Goal: Obtain resource: Download file/media

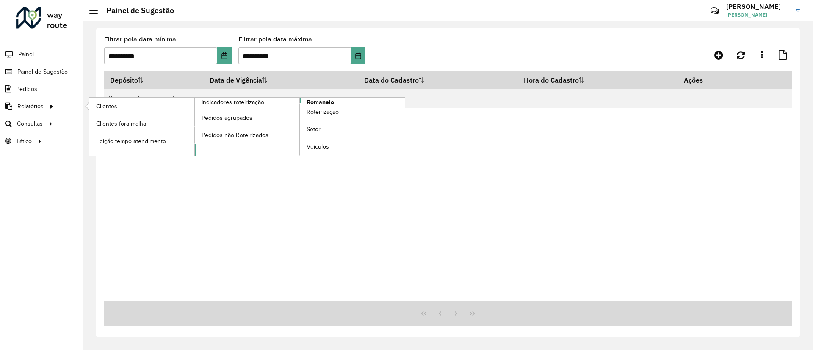
click at [316, 99] on span "Romaneio" at bounding box center [321, 102] width 28 height 9
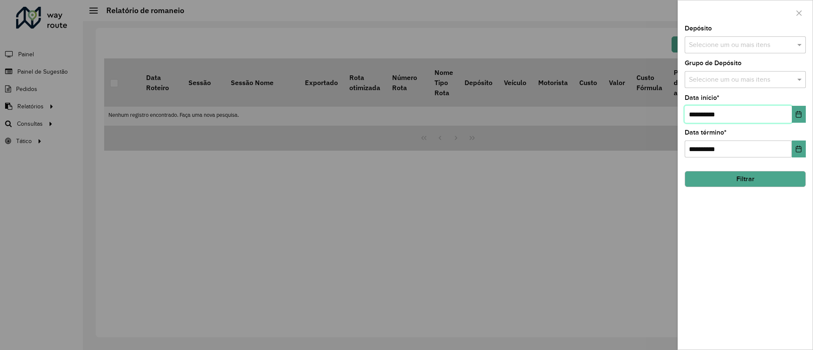
click at [703, 115] on input "**********" at bounding box center [738, 114] width 107 height 17
click at [797, 112] on icon "Choose Date" at bounding box center [799, 114] width 6 height 7
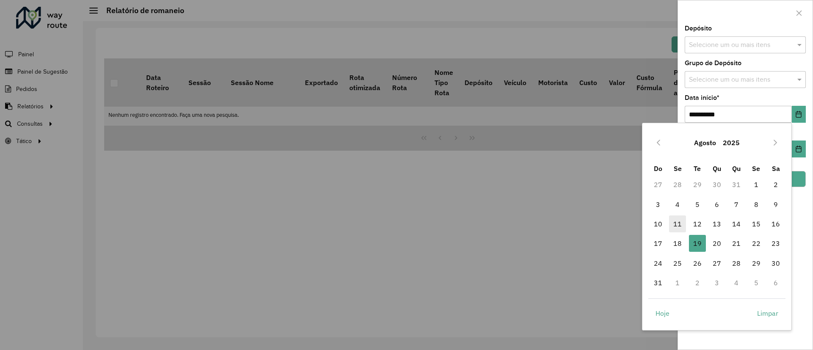
click at [678, 226] on span "11" at bounding box center [677, 224] width 17 height 17
type input "**********"
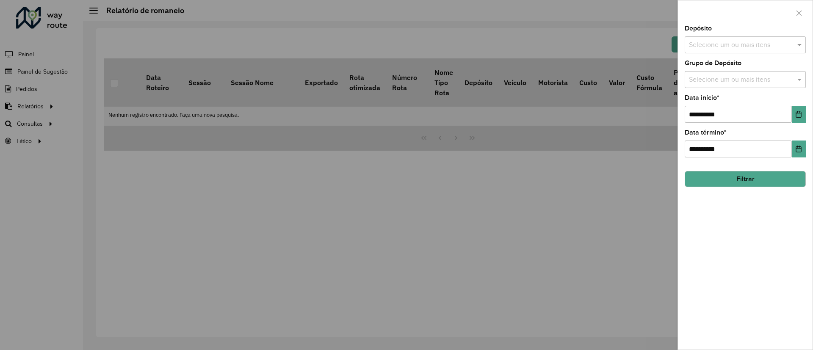
click at [727, 46] on input "text" at bounding box center [741, 45] width 108 height 10
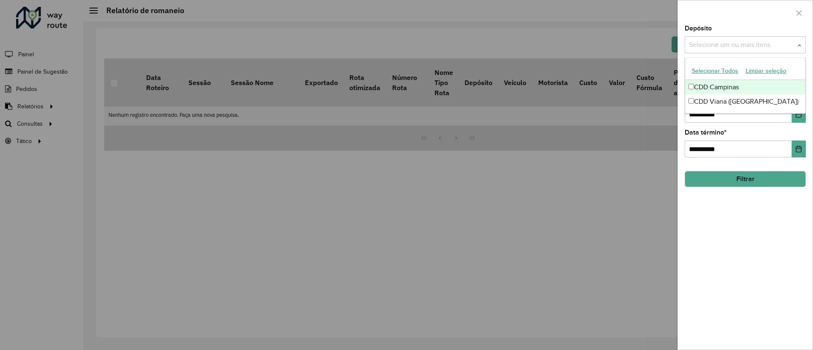
click at [719, 84] on div "CDD Campinas" at bounding box center [745, 87] width 120 height 14
click at [745, 180] on button "Filtrar" at bounding box center [745, 179] width 121 height 16
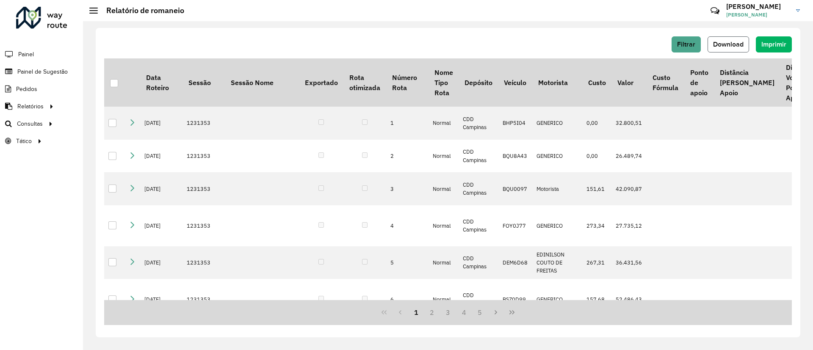
click at [719, 47] on span "Download" at bounding box center [728, 44] width 30 height 7
click at [630, 32] on div "Filtrar Download Imprimir Data Roteiro Sessão Sessão Nome Exportado Rota otimiz…" at bounding box center [448, 183] width 705 height 310
click at [600, 27] on div "Filtrar Download Imprimir Data Roteiro Sessão Sessão Nome Exportado Rota otimiz…" at bounding box center [448, 185] width 730 height 329
click at [587, 27] on div "Filtrar Download Imprimir Data Roteiro Sessão Sessão Nome Exportado Rota otimiz…" at bounding box center [448, 185] width 730 height 329
click at [449, 46] on div "Filtrar Download Imprimir" at bounding box center [448, 44] width 688 height 16
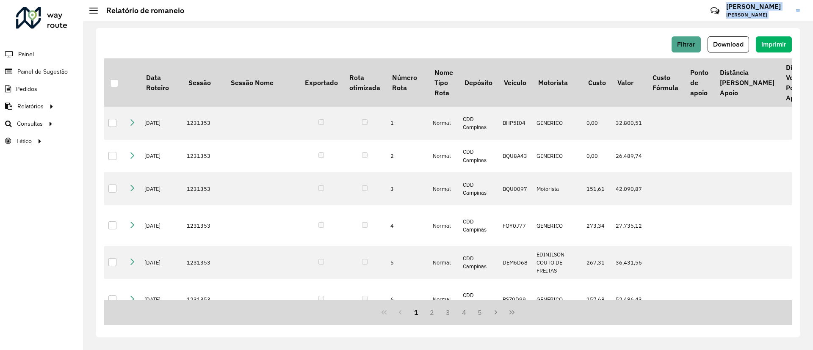
drag, startPoint x: 482, startPoint y: 19, endPoint x: 303, endPoint y: 34, distance: 179.4
click at [303, 34] on div "Relatório de romaneio Críticas? Dúvidas? Elogios? Sugestões? Entre em contato c…" at bounding box center [448, 175] width 730 height 350
click at [303, 34] on div "Filtrar Download Imprimir Data Roteiro Sessão Sessão Nome Exportado Rota otimiz…" at bounding box center [448, 183] width 705 height 310
click at [664, 25] on div "Filtrar Download Imprimir Data Roteiro Sessão Sessão Nome Exportado Rota otimiz…" at bounding box center [448, 185] width 730 height 329
